Goal: Information Seeking & Learning: Learn about a topic

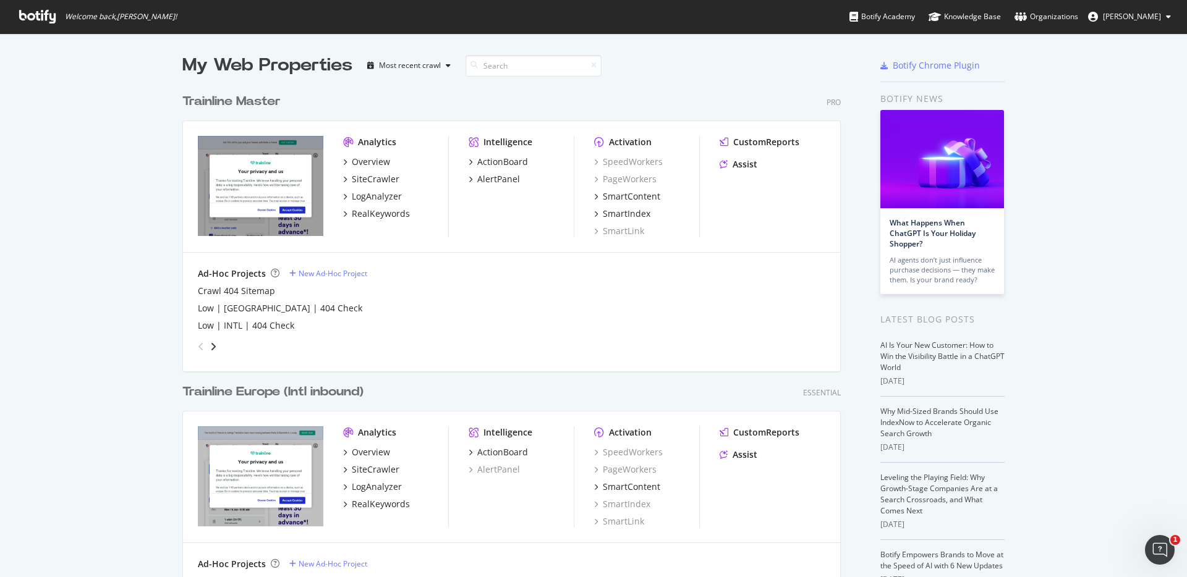
click at [247, 101] on div "Trainline Master" at bounding box center [231, 102] width 98 height 18
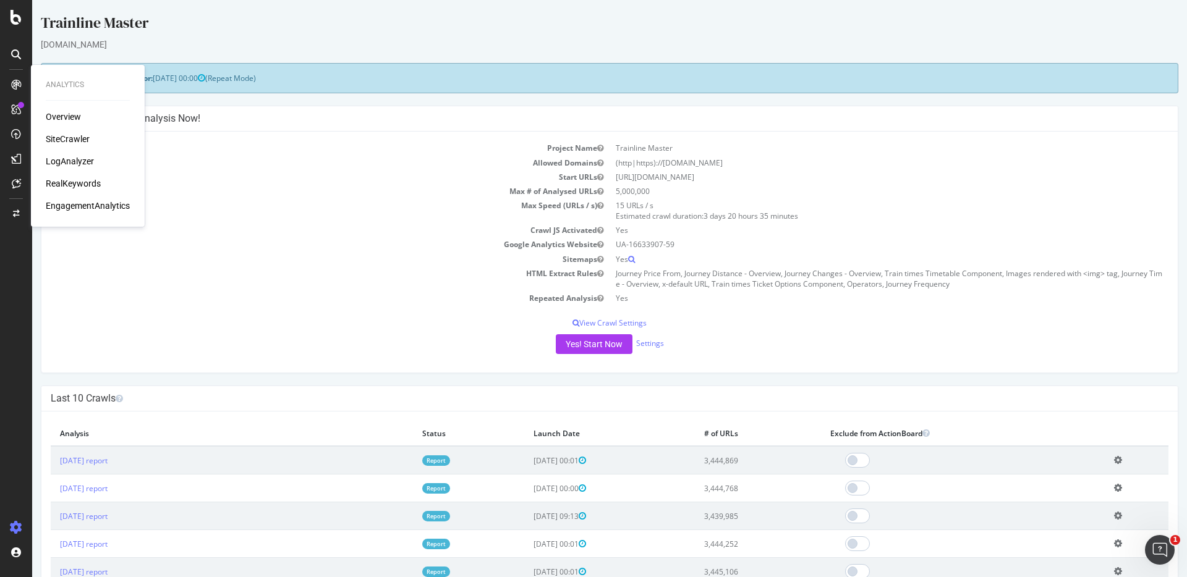
click at [69, 119] on div "Overview" at bounding box center [63, 117] width 35 height 12
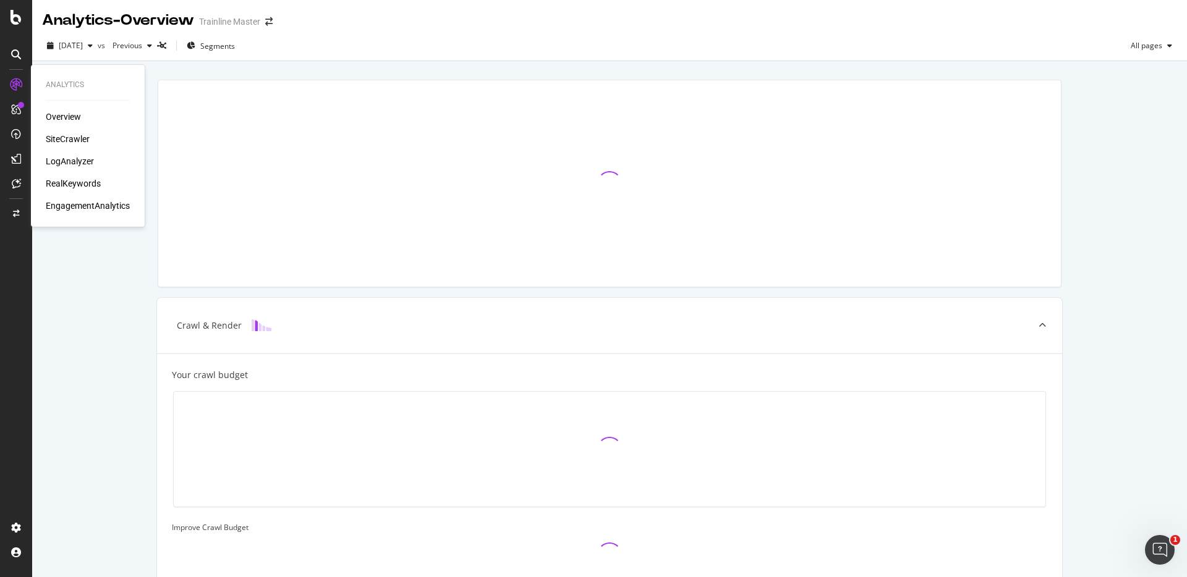
click at [88, 178] on div "RealKeywords" at bounding box center [73, 183] width 55 height 12
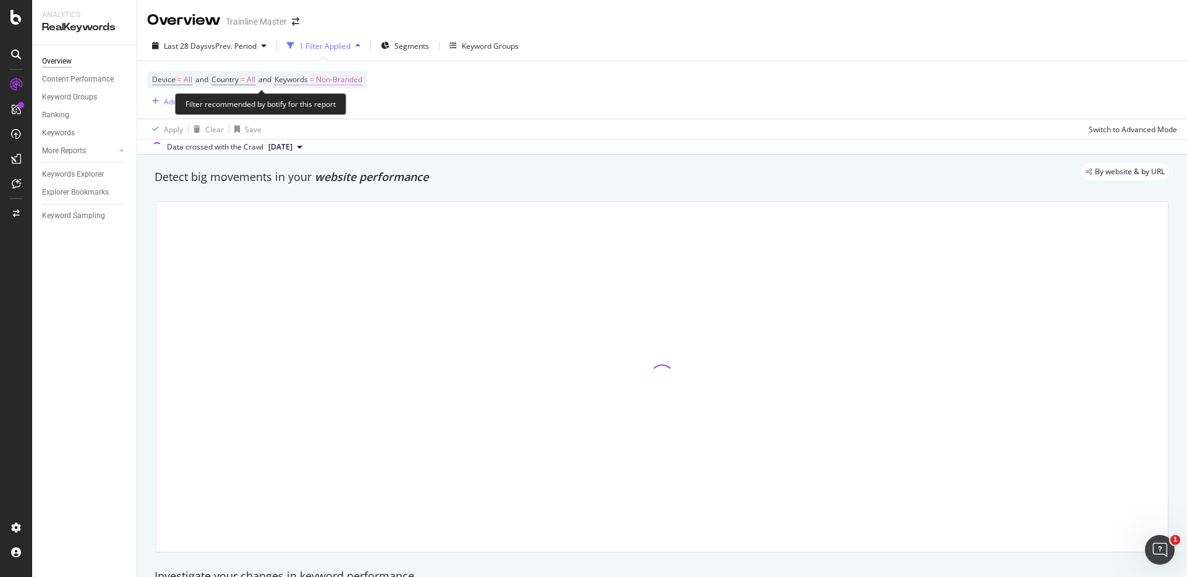
click at [338, 78] on span "Non-Branded" at bounding box center [339, 79] width 46 height 17
click at [347, 108] on div "button" at bounding box center [351, 108] width 15 height 7
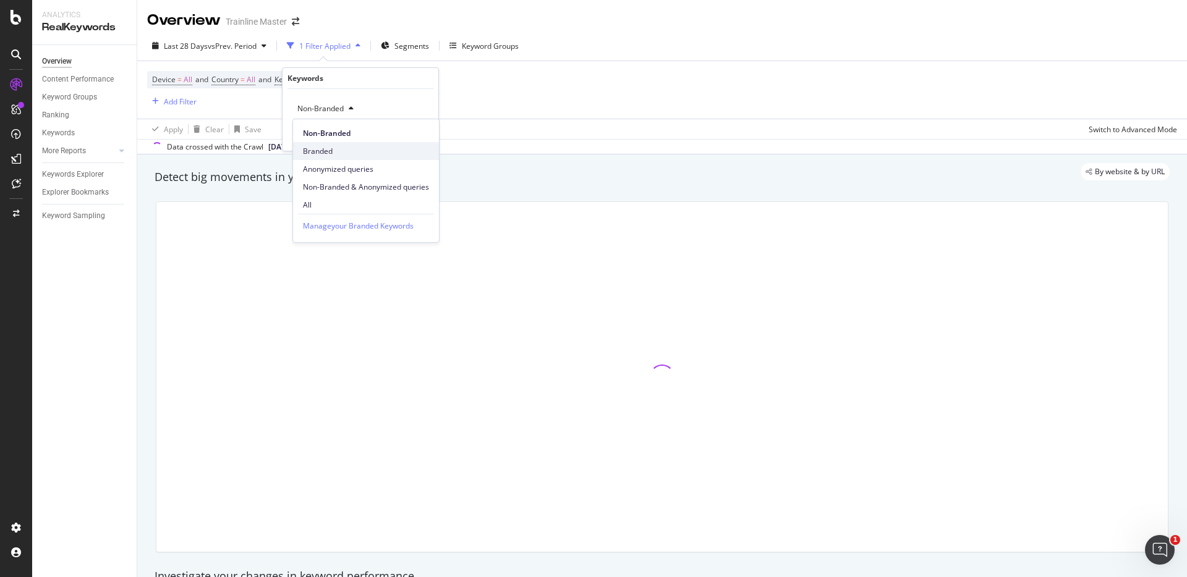
click at [344, 147] on span "Branded" at bounding box center [366, 151] width 126 height 11
click at [413, 135] on div "Apply" at bounding box center [418, 135] width 19 height 11
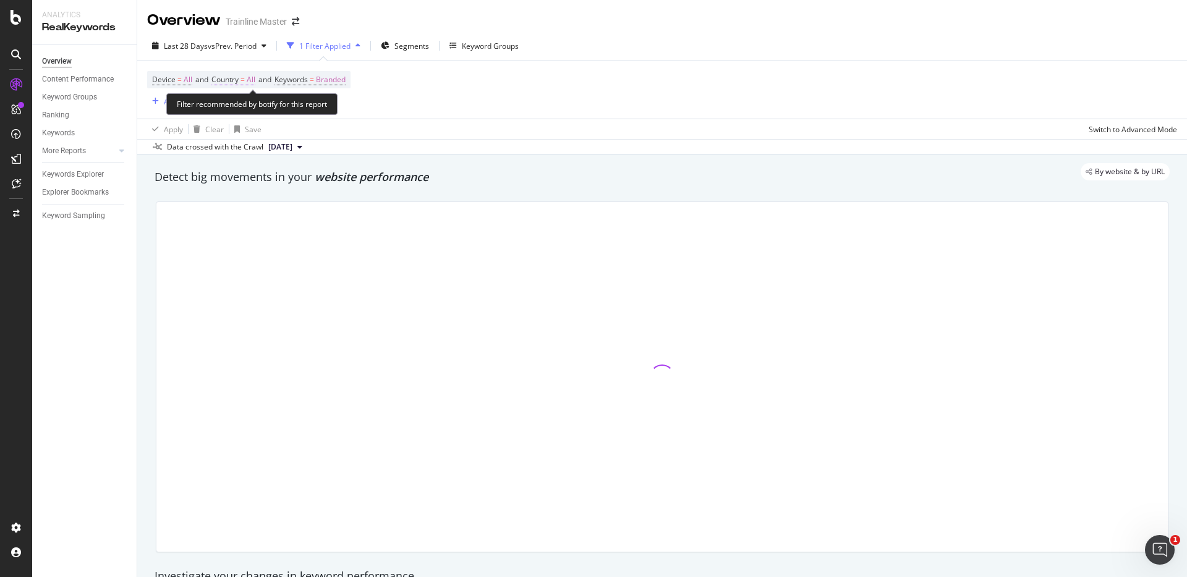
click at [239, 84] on span "Country" at bounding box center [224, 79] width 27 height 11
click at [248, 101] on div "All" at bounding box center [293, 109] width 136 height 20
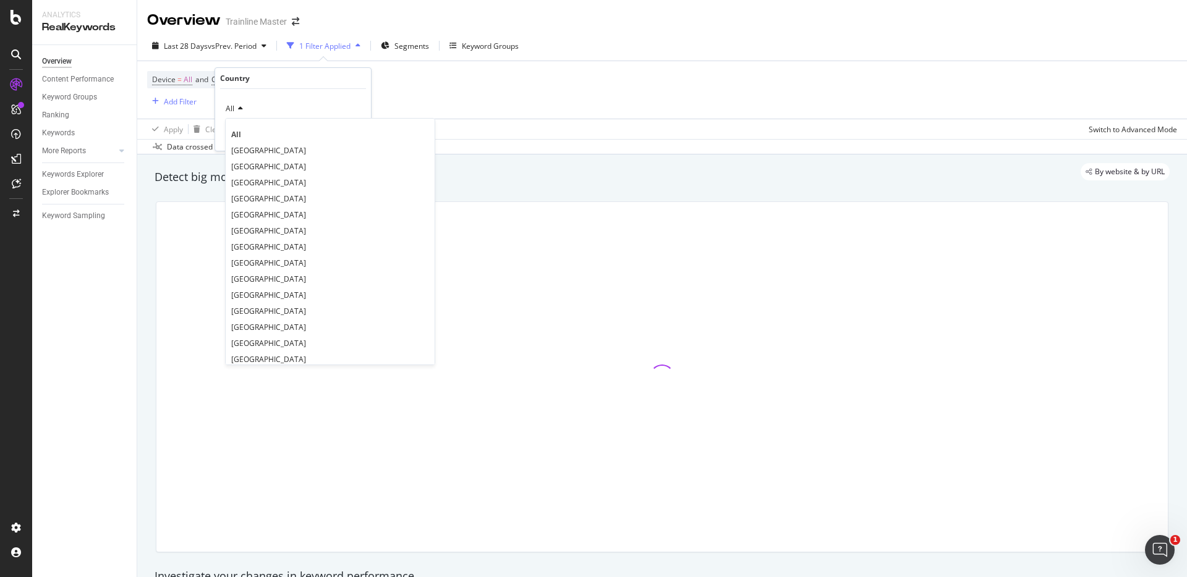
click at [242, 106] on icon at bounding box center [238, 108] width 9 height 7
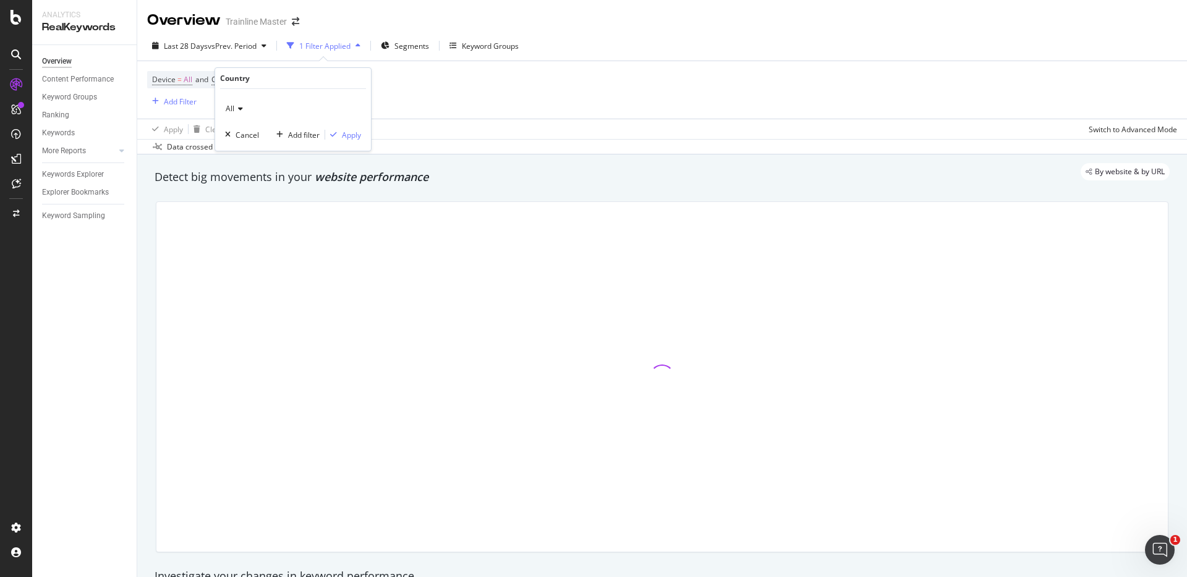
click at [242, 106] on icon at bounding box center [238, 108] width 9 height 7
click at [268, 236] on div at bounding box center [661, 377] width 1011 height 350
click at [239, 82] on span "Country" at bounding box center [224, 79] width 27 height 11
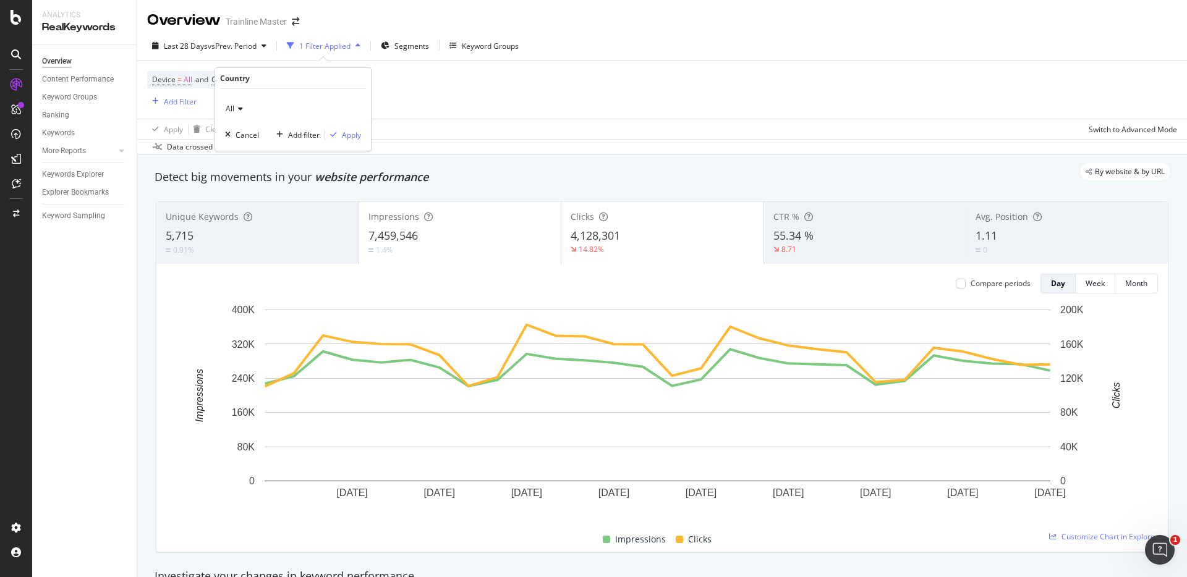
click at [234, 103] on div "All" at bounding box center [293, 109] width 136 height 20
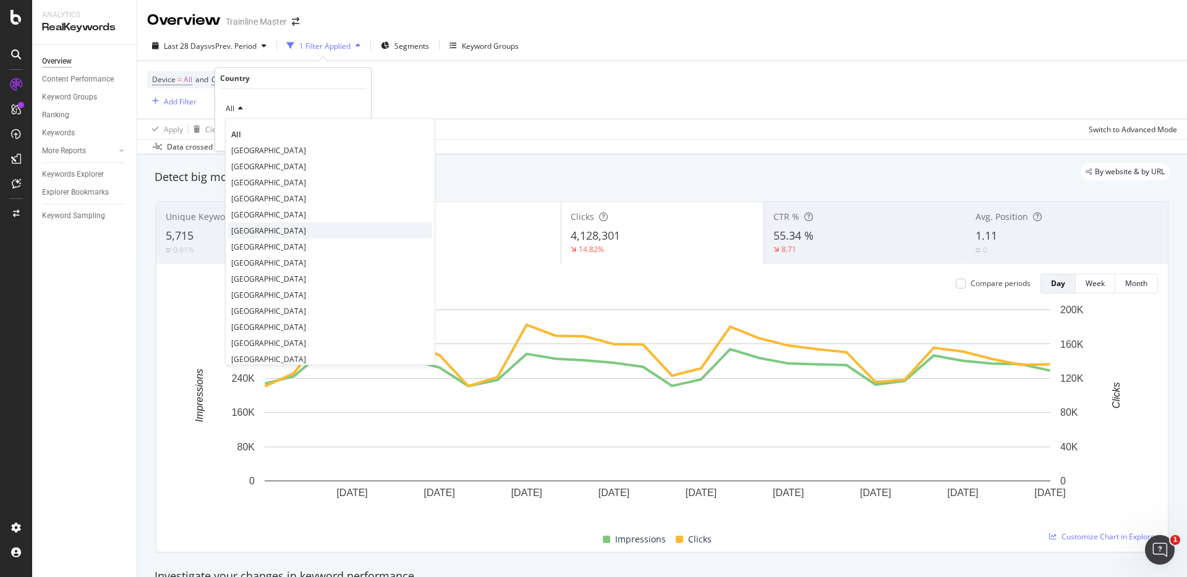
click at [275, 234] on span "[GEOGRAPHIC_DATA]" at bounding box center [268, 231] width 75 height 11
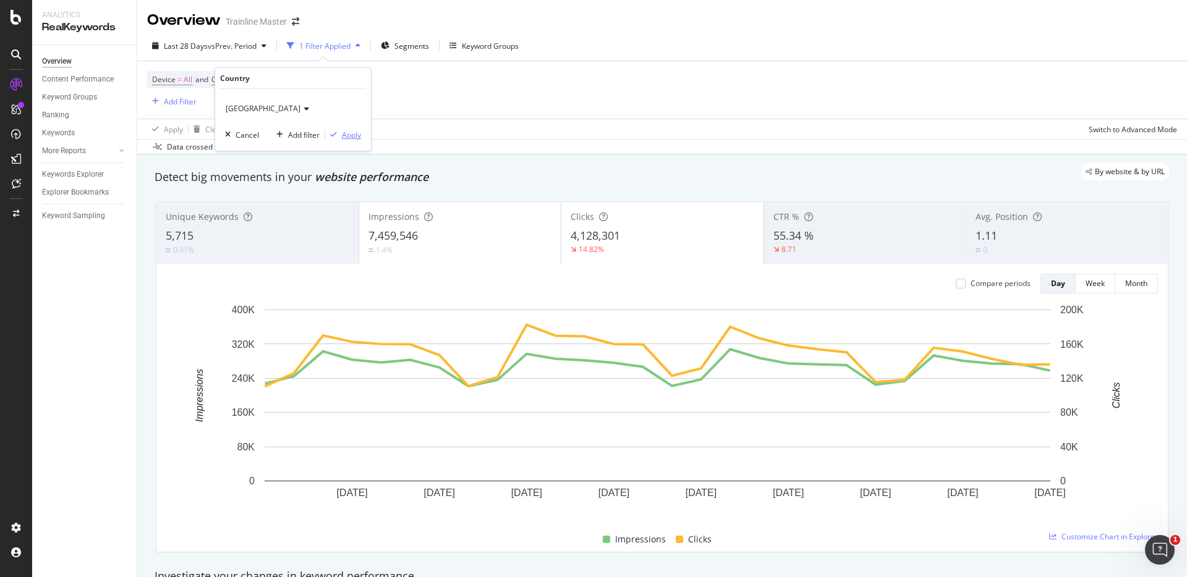
click at [347, 133] on div "Apply" at bounding box center [351, 135] width 19 height 11
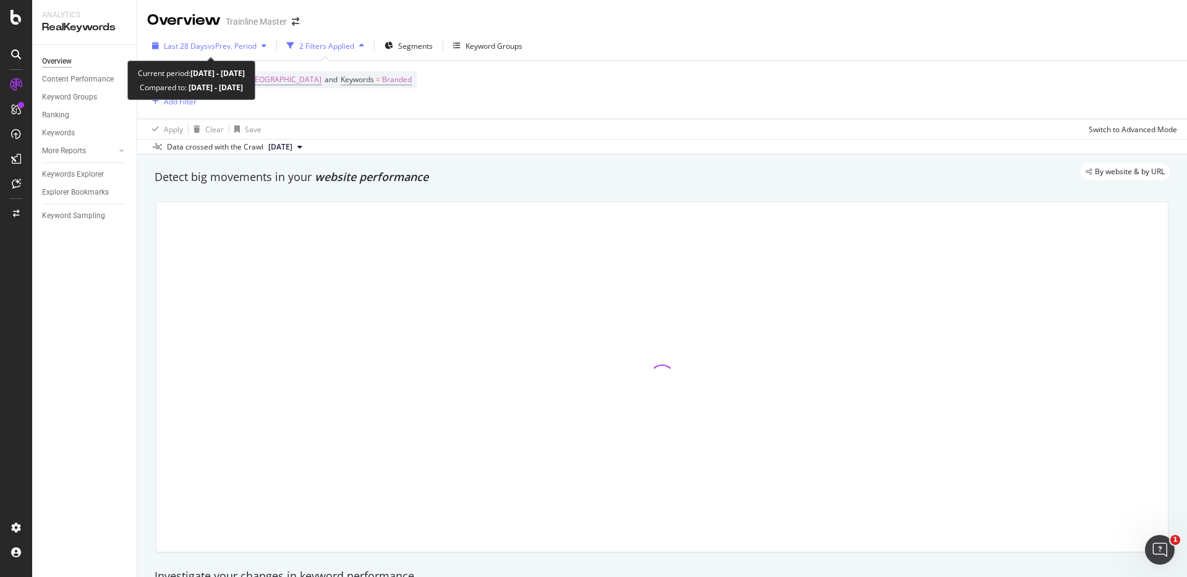
click at [249, 43] on span "vs Prev. Period" at bounding box center [232, 46] width 49 height 11
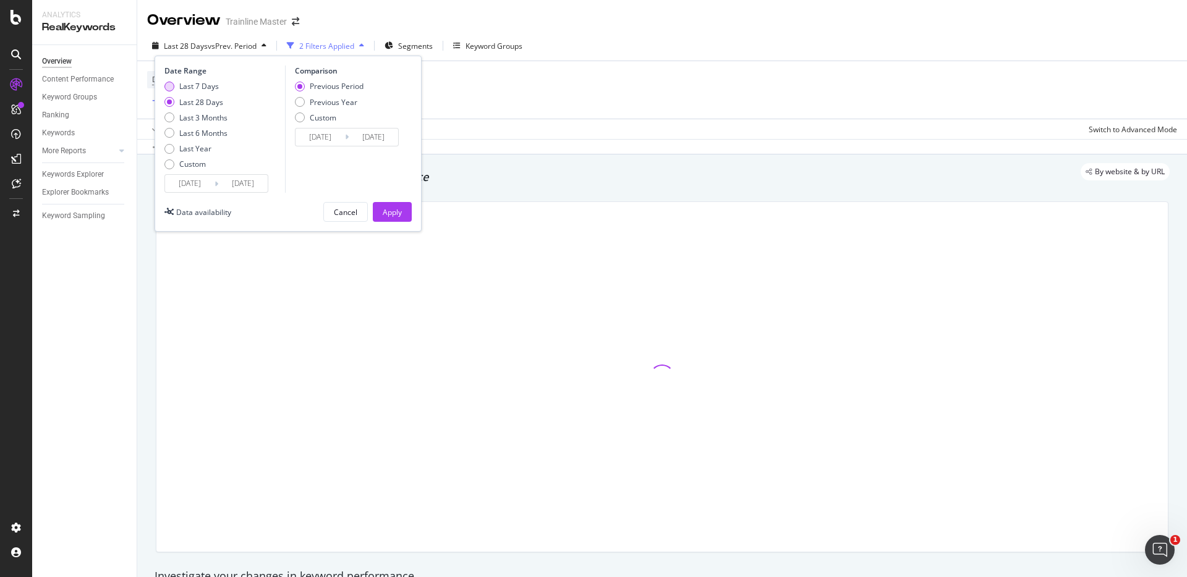
click at [193, 84] on div "Last 7 Days" at bounding box center [199, 86] width 40 height 11
type input "[DATE]"
click at [305, 106] on div "Previous Year" at bounding box center [329, 102] width 69 height 11
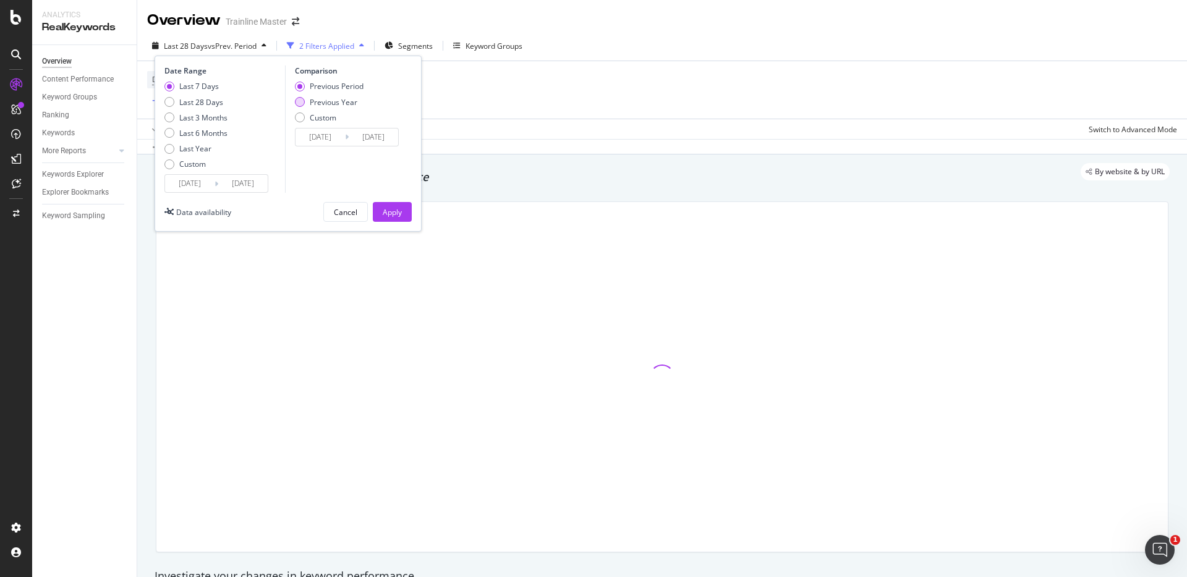
type input "[DATE]"
click at [299, 89] on div "Previous Period" at bounding box center [300, 87] width 10 height 10
type input "[DATE]"
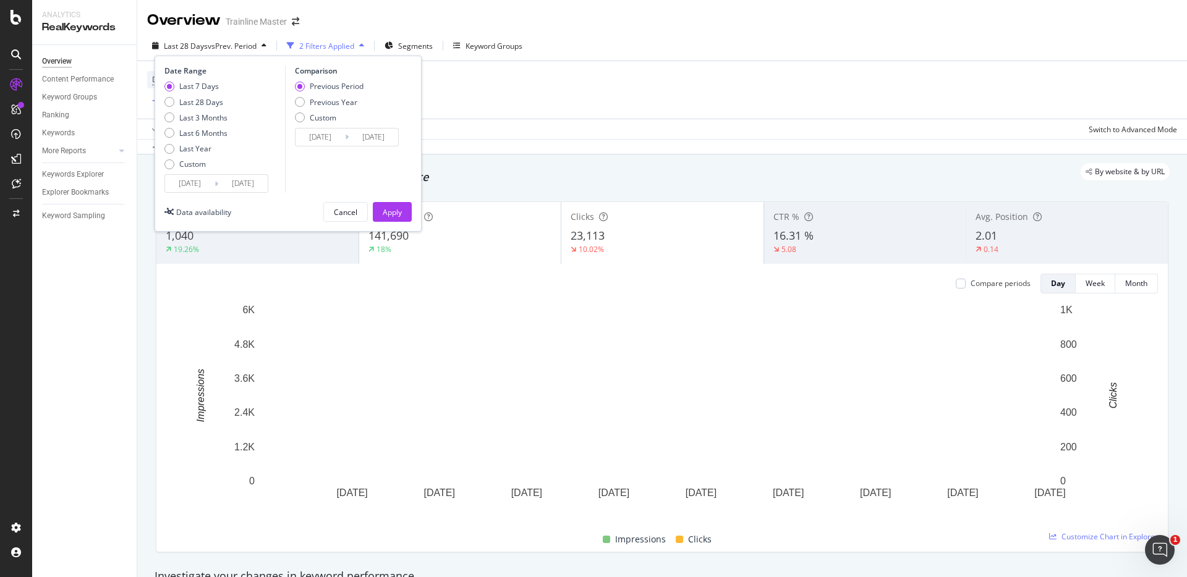
click at [303, 94] on div "Previous Period Previous Year Custom" at bounding box center [329, 104] width 69 height 46
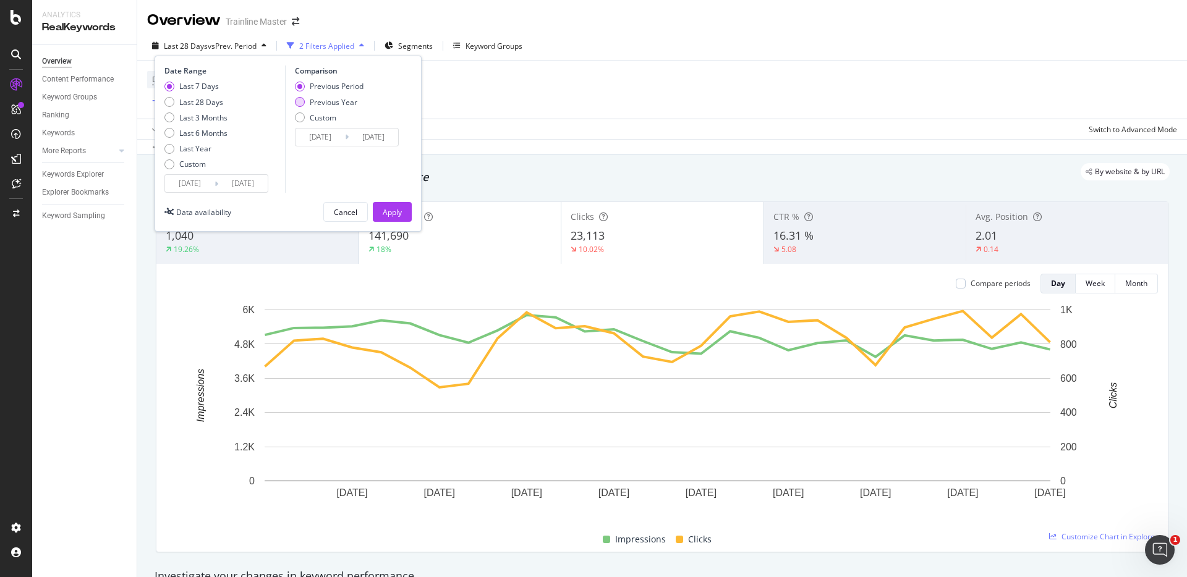
click at [302, 98] on div "Previous Year" at bounding box center [300, 102] width 10 height 10
type input "[DATE]"
click at [224, 187] on input "[DATE]" at bounding box center [242, 183] width 49 height 17
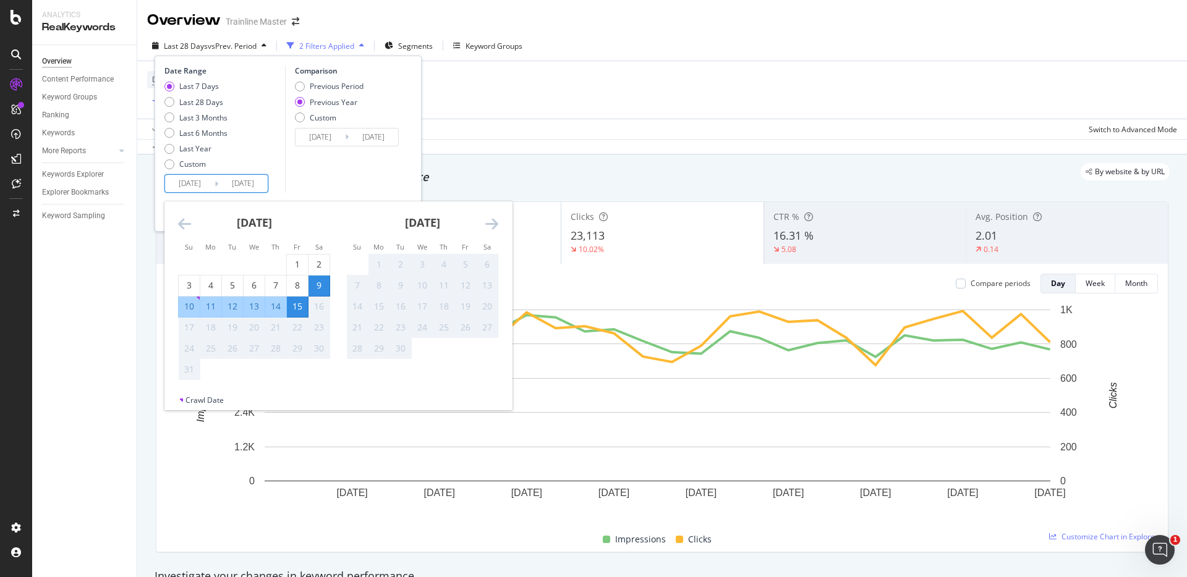
click at [181, 300] on div "10" at bounding box center [189, 307] width 21 height 20
type input "[DATE]"
click at [256, 183] on input "[DATE]" at bounding box center [242, 183] width 49 height 17
click at [185, 308] on div "10" at bounding box center [189, 306] width 21 height 12
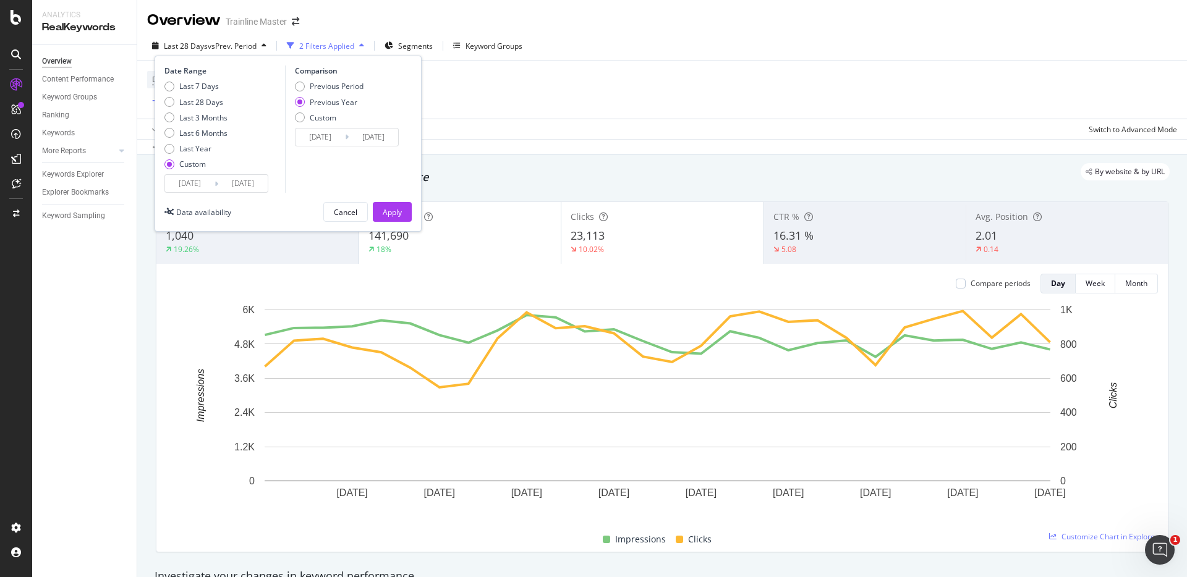
click at [241, 179] on input "[DATE]" at bounding box center [242, 183] width 49 height 17
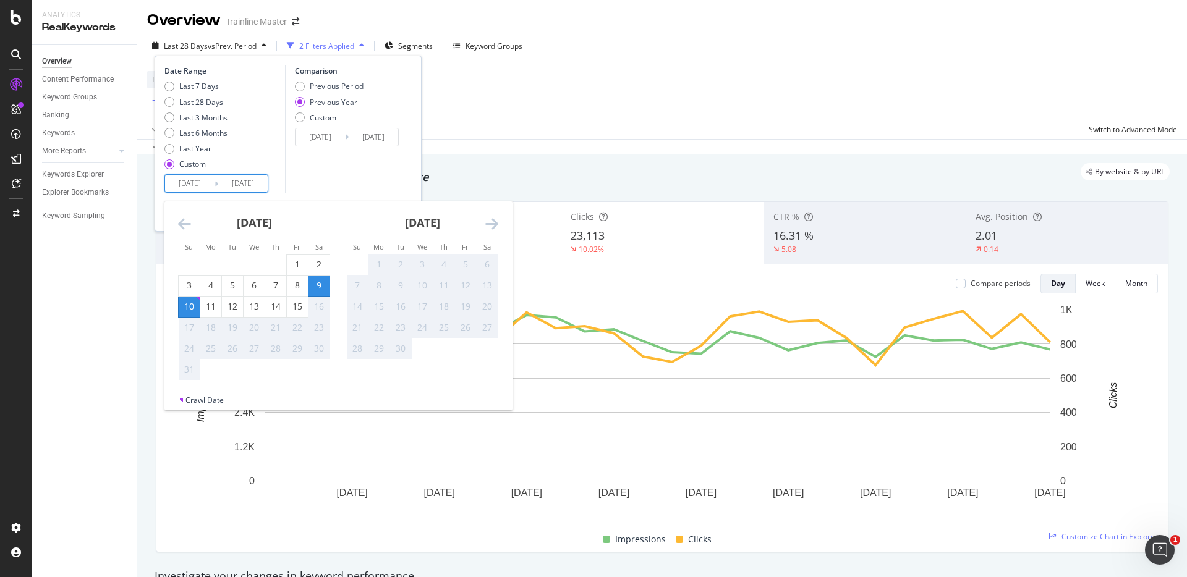
click at [195, 307] on div "10" at bounding box center [189, 306] width 21 height 12
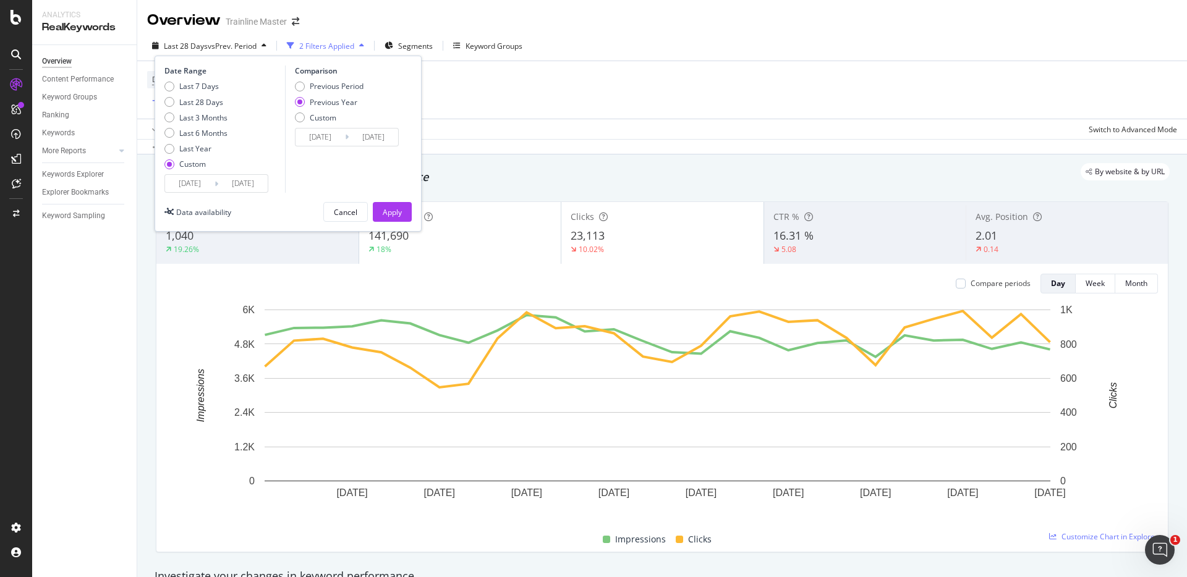
click at [196, 184] on input "[DATE]" at bounding box center [189, 183] width 49 height 17
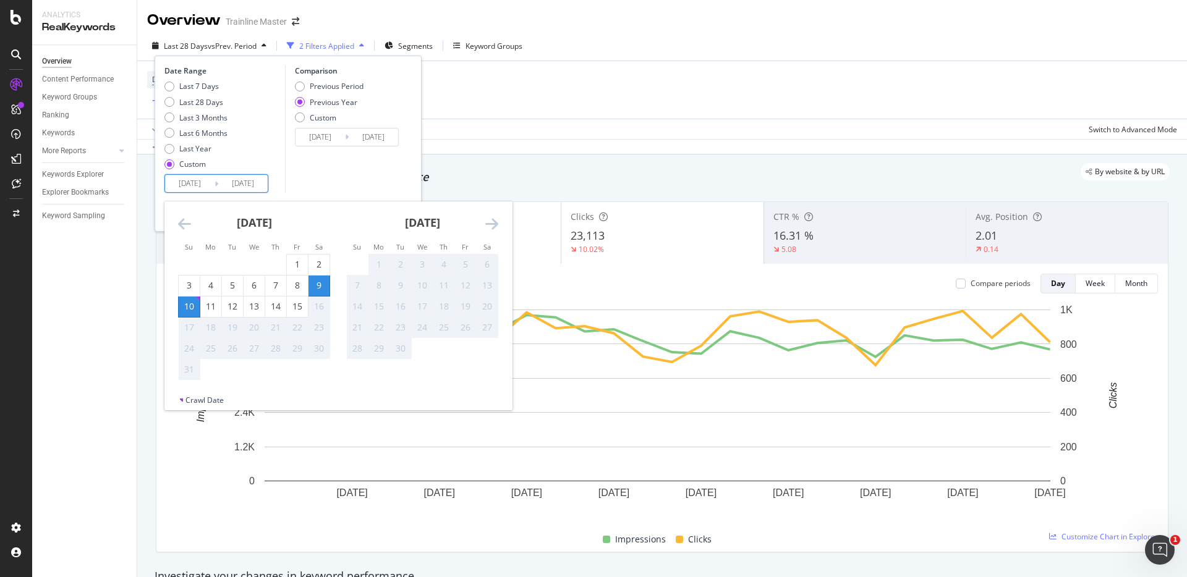
click at [190, 308] on div "10" at bounding box center [189, 306] width 21 height 12
type input "[DATE]"
click at [296, 307] on div "15" at bounding box center [297, 306] width 21 height 12
type input "[DATE]"
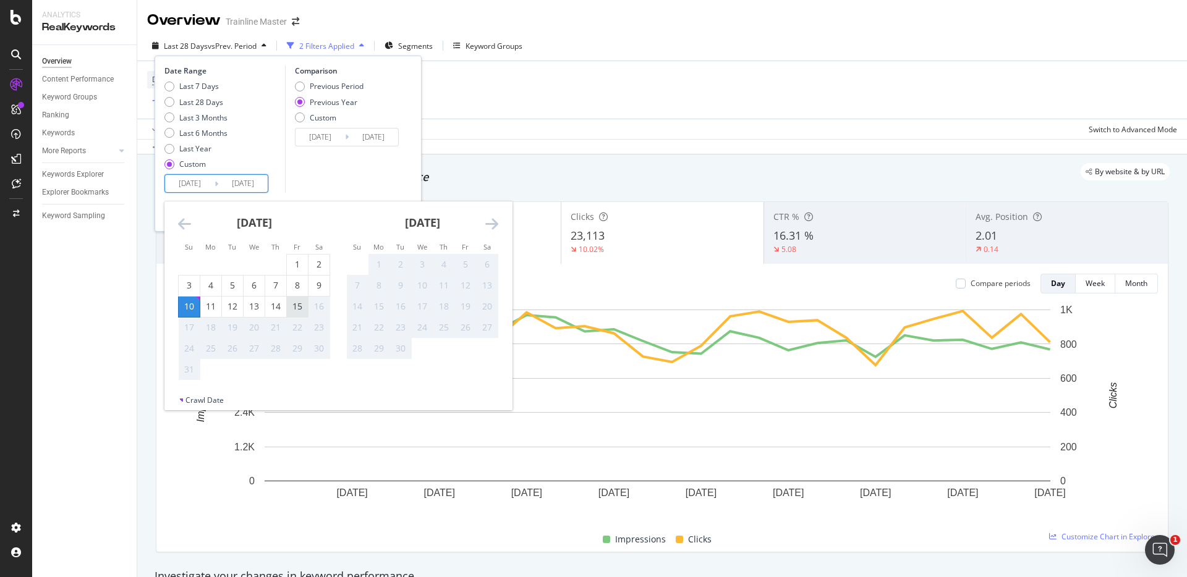
type input "[DATE]"
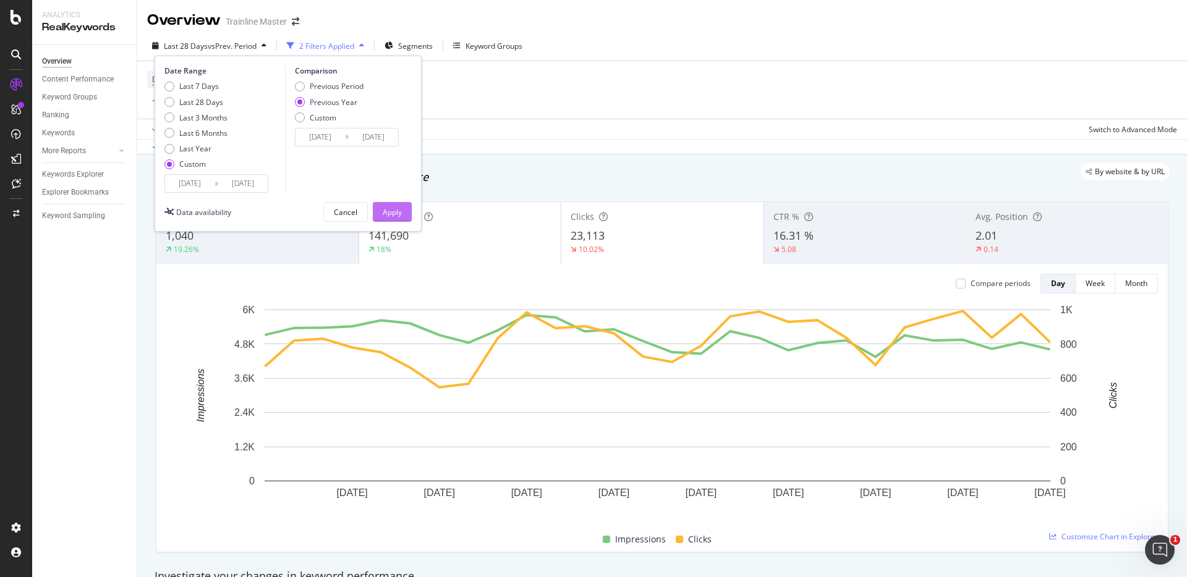
click at [398, 211] on div "Apply" at bounding box center [392, 212] width 19 height 11
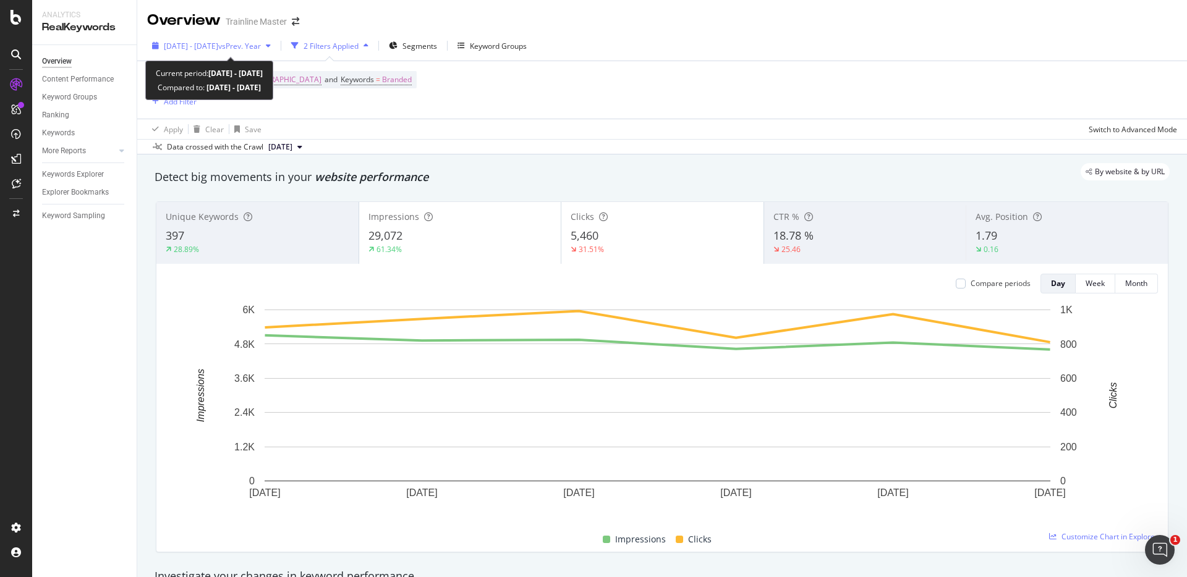
click at [247, 51] on div "[DATE] - [DATE] vs Prev. Year" at bounding box center [211, 45] width 129 height 19
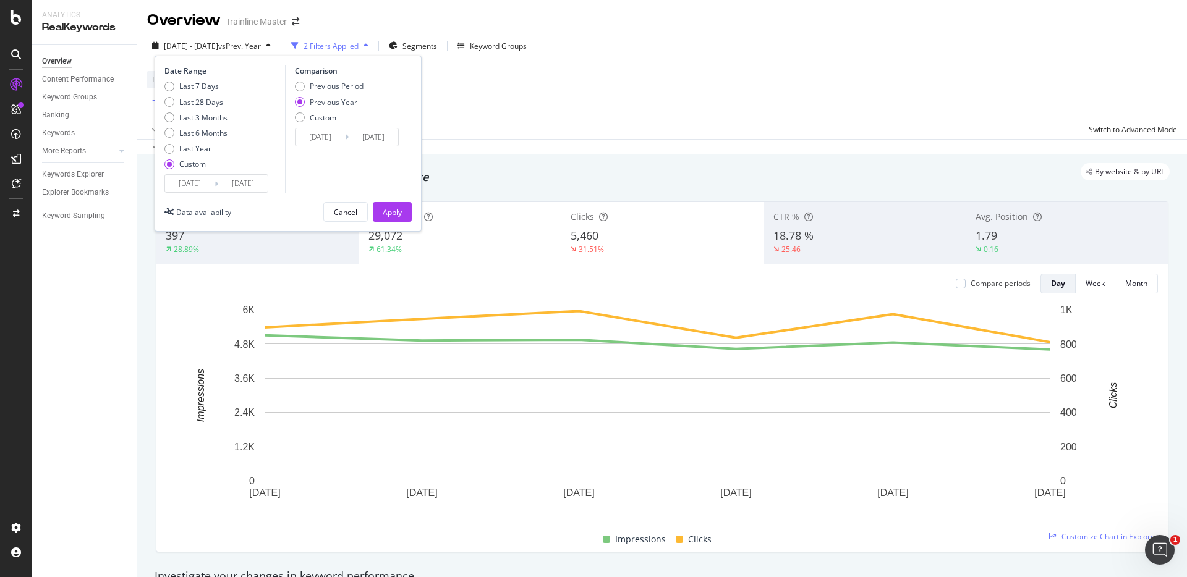
click at [238, 193] on div "Date Range Last 7 Days Last 28 Days Last 3 Months Last 6 Months Last Year Custo…" at bounding box center [288, 144] width 267 height 176
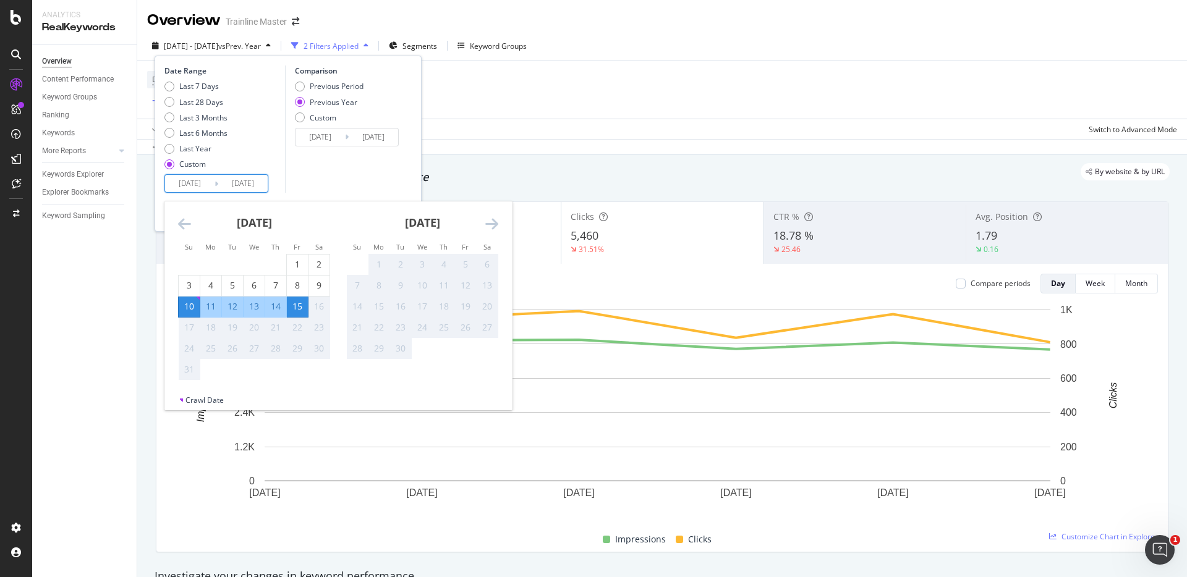
click at [236, 184] on input "[DATE]" at bounding box center [242, 183] width 49 height 17
click at [392, 176] on div "Comparison Previous Period Previous Year Custom [DATE] Navigate forward to inte…" at bounding box center [343, 129] width 117 height 127
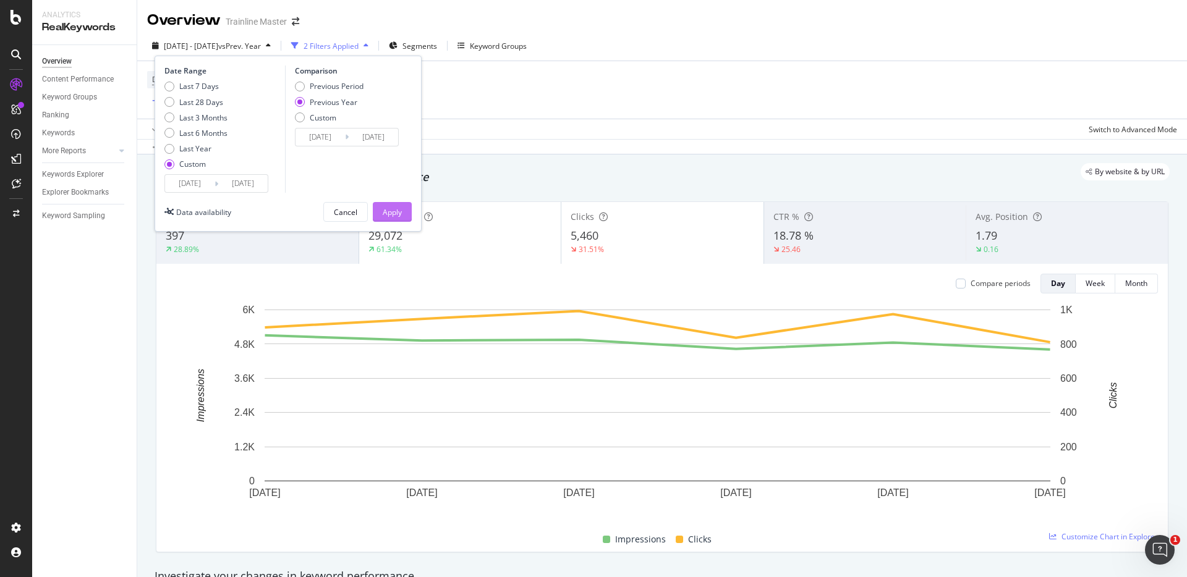
click at [407, 213] on button "Apply" at bounding box center [392, 212] width 39 height 20
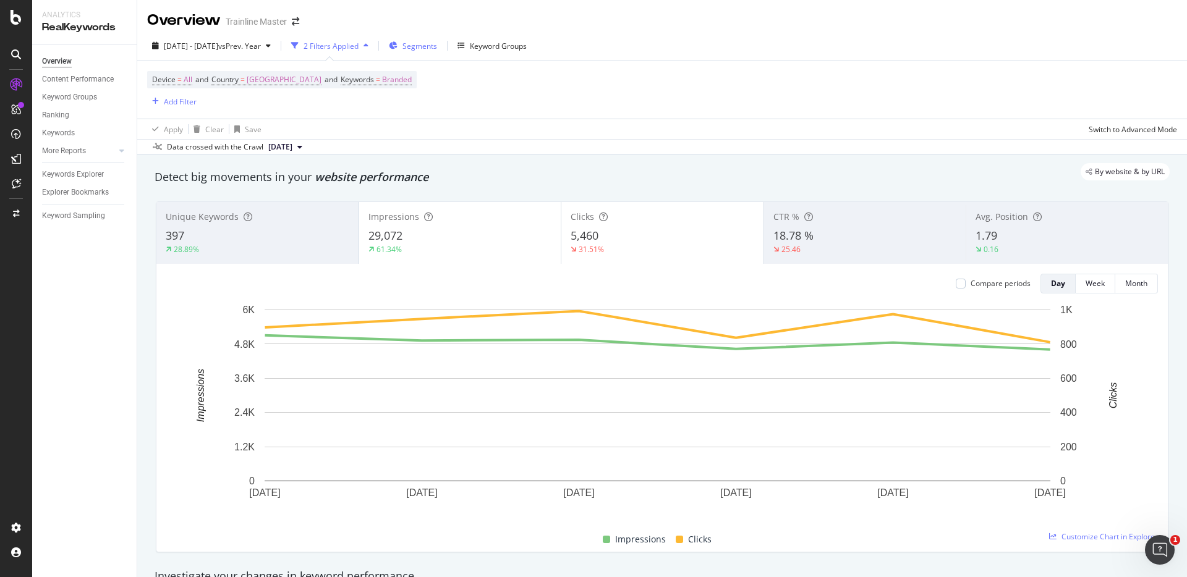
click at [437, 46] on span "Segments" at bounding box center [419, 46] width 35 height 11
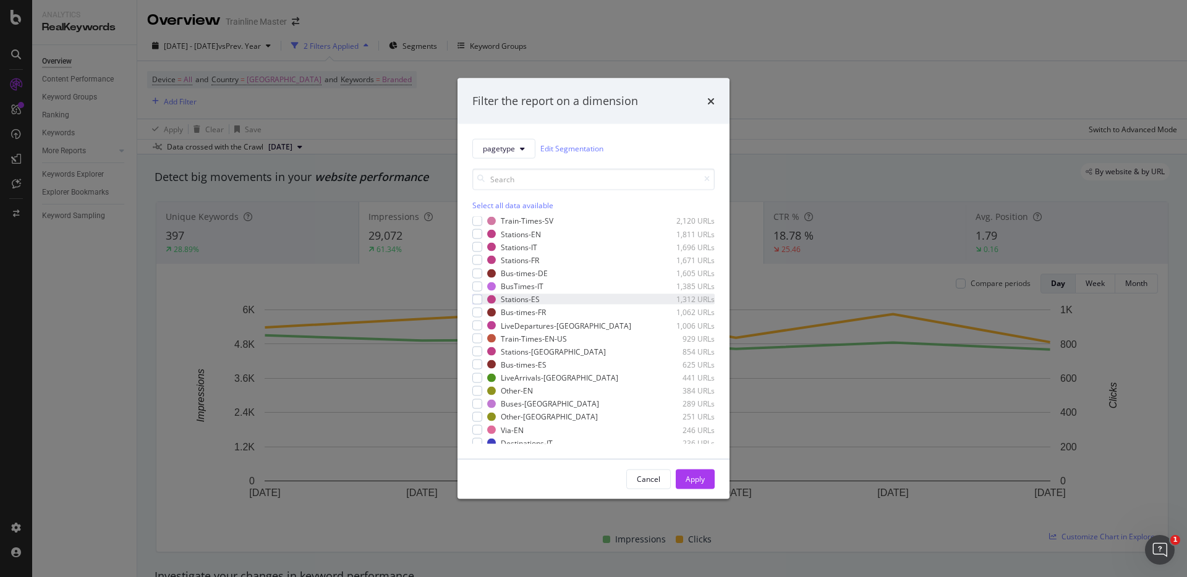
scroll to position [240, 0]
click at [474, 337] on div "modal" at bounding box center [477, 338] width 10 height 10
click at [690, 481] on div "Apply" at bounding box center [695, 479] width 19 height 11
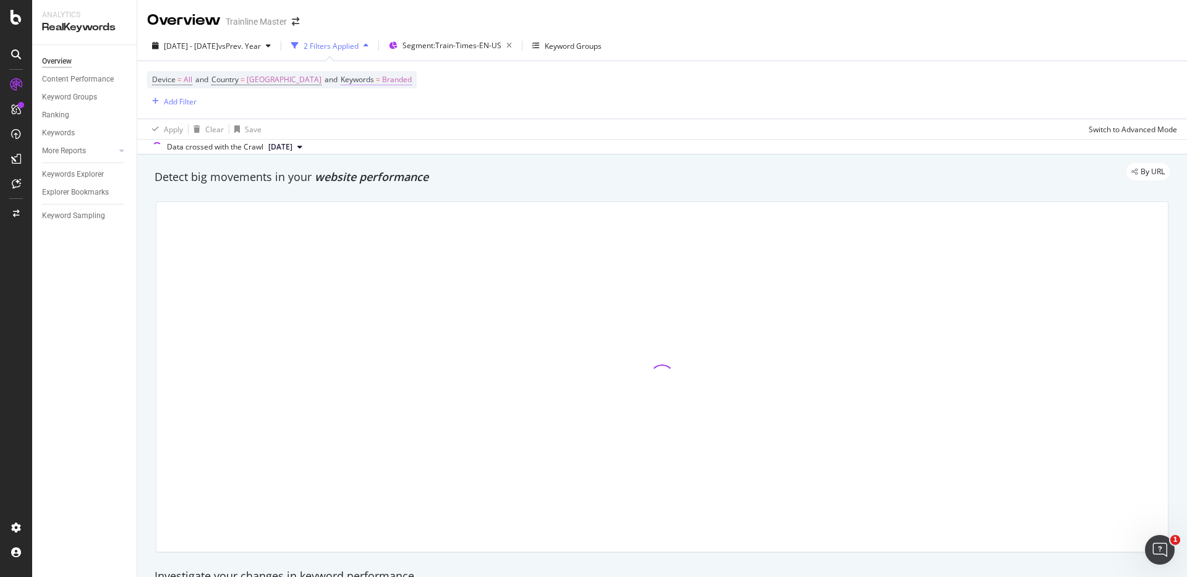
click at [412, 75] on span "Branded" at bounding box center [397, 79] width 30 height 17
click at [420, 78] on div "Keywords" at bounding box center [438, 78] width 146 height 21
click at [397, 110] on span "Branded" at bounding box center [387, 108] width 35 height 11
click at [405, 110] on div "button" at bounding box center [411, 108] width 15 height 7
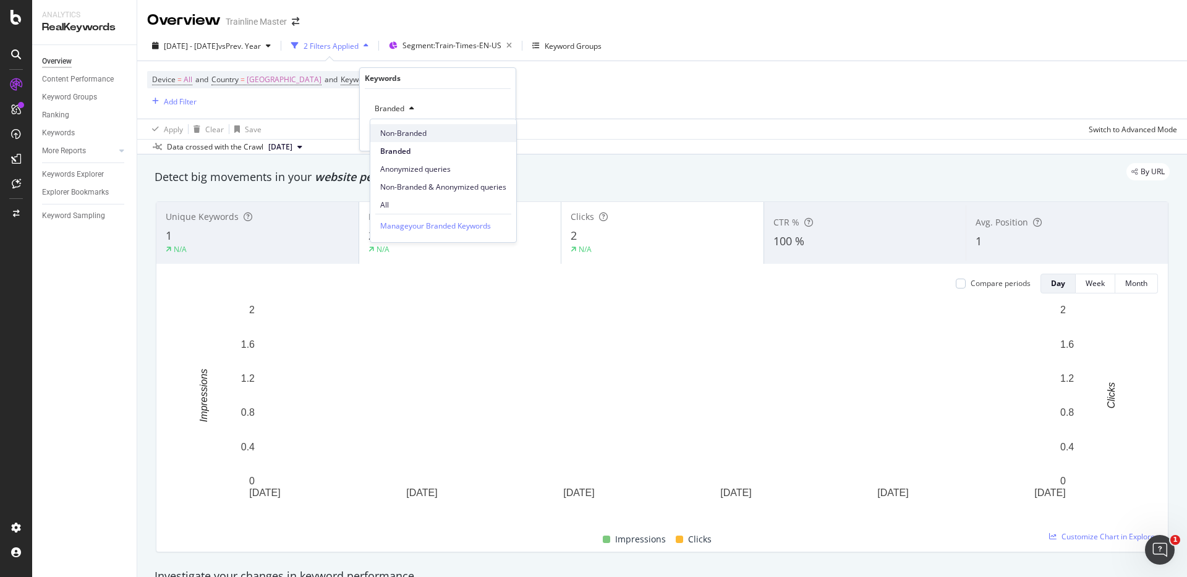
click at [410, 133] on span "Non-Branded" at bounding box center [443, 133] width 126 height 11
click at [486, 136] on div "Apply" at bounding box center [495, 135] width 19 height 11
